Goal: Find contact information: Find contact information

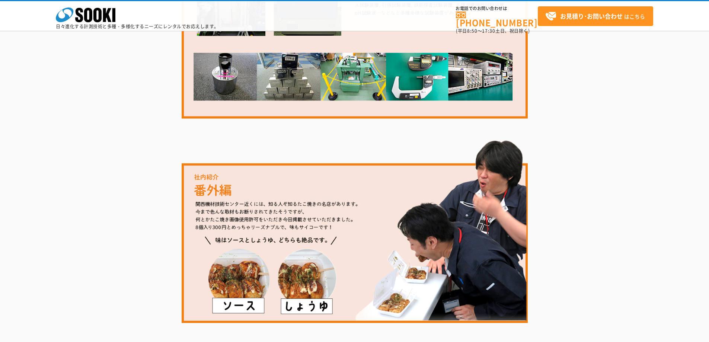
scroll to position [1283, 0]
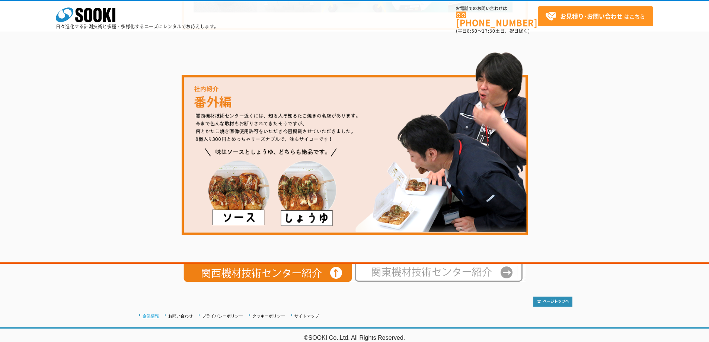
click at [151, 314] on link "企業情報" at bounding box center [151, 316] width 16 height 4
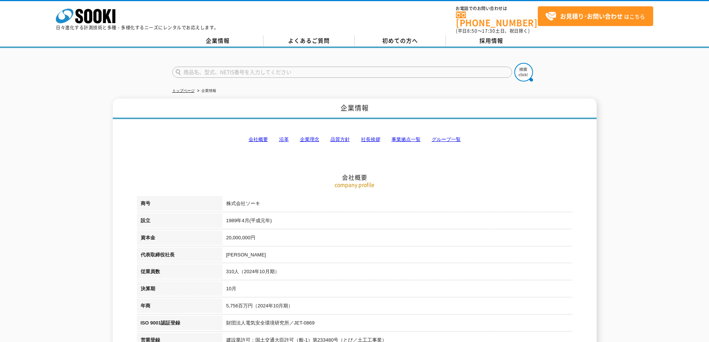
click at [262, 137] on link "会社概要" at bounding box center [258, 140] width 19 height 6
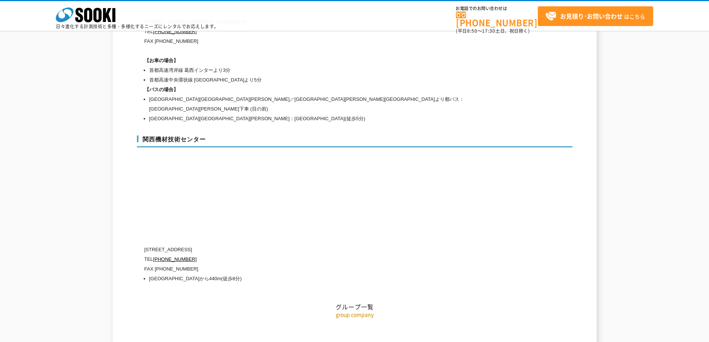
scroll to position [3267, 0]
drag, startPoint x: 239, startPoint y: 217, endPoint x: 175, endPoint y: 215, distance: 63.7
click at [175, 245] on p "[STREET_ADDRESS]" at bounding box center [322, 250] width 357 height 10
copy p "[STREET_ADDRESS]"
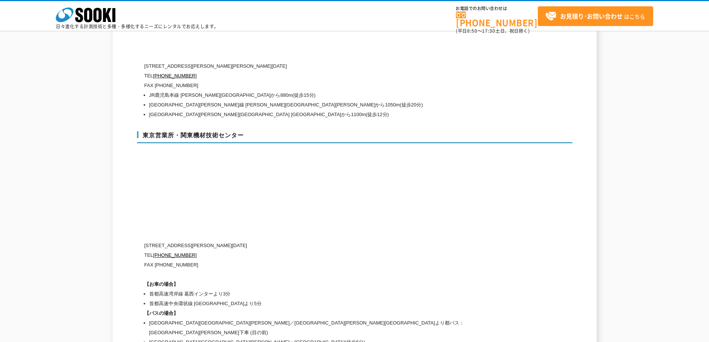
scroll to position [3193, 0]
